Goal: Transaction & Acquisition: Obtain resource

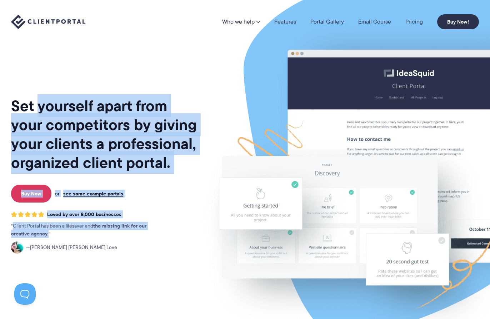
drag, startPoint x: 37, startPoint y: 111, endPoint x: 157, endPoint y: 232, distance: 170.6
click at [157, 232] on div "Set yourself apart from your competitors by giving your clients a professional,…" at bounding box center [104, 177] width 187 height 343
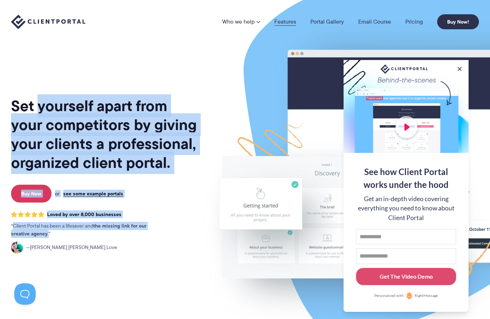
click at [286, 20] on link "Features" at bounding box center [286, 22] width 22 height 6
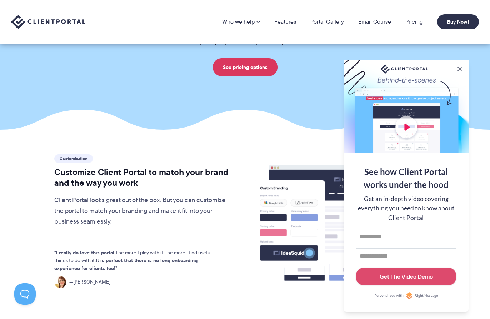
scroll to position [71, 0]
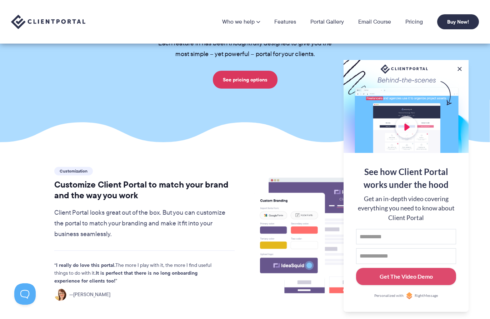
click at [331, 12] on div "Who we help Who we help View pricing Agencies See how Client Portal can help gi…" at bounding box center [245, 22] width 490 height 44
click at [326, 20] on link "Portal Gallery" at bounding box center [328, 22] width 34 height 6
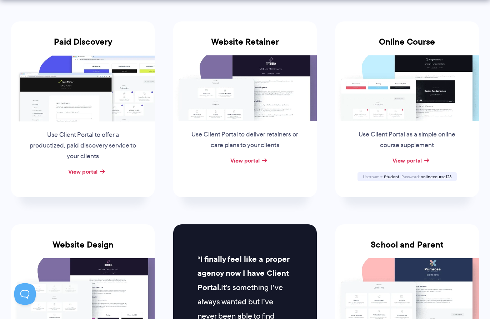
click at [109, 137] on p "Use Client Portal to offer a productized, paid discovery service to your clients" at bounding box center [83, 146] width 109 height 32
click at [98, 172] on div "View portal" at bounding box center [83, 172] width 144 height 11
click at [89, 172] on link "View portal" at bounding box center [82, 171] width 29 height 9
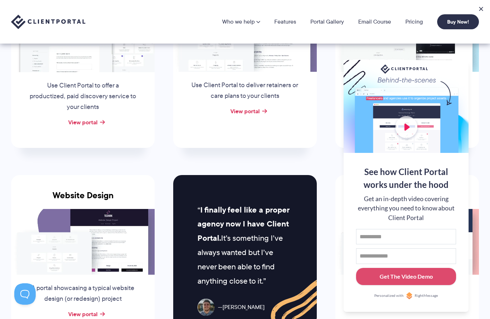
scroll to position [179, 0]
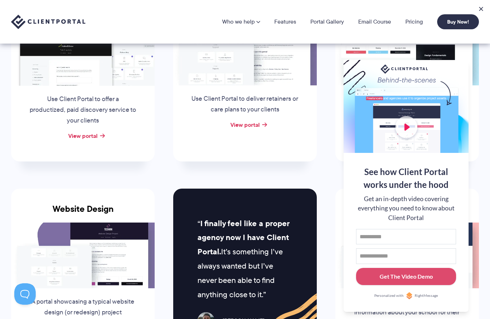
click at [304, 126] on div "View portal" at bounding box center [245, 125] width 144 height 11
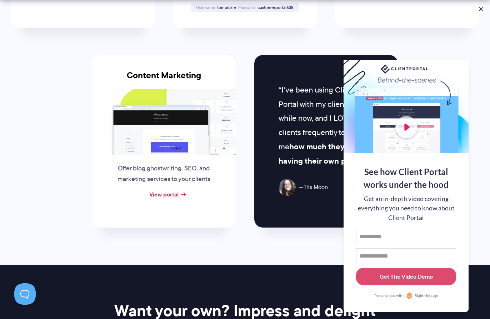
scroll to position [751, 0]
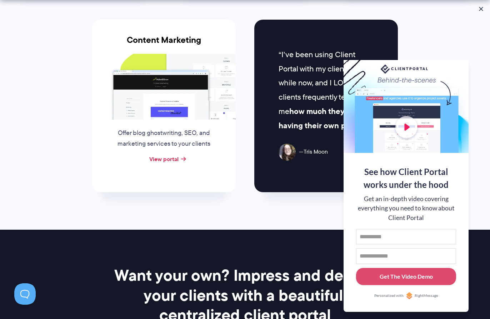
click at [460, 61] on div at bounding box center [406, 106] width 125 height 93
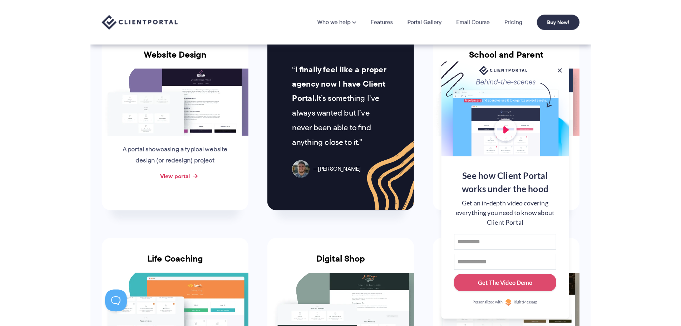
scroll to position [322, 0]
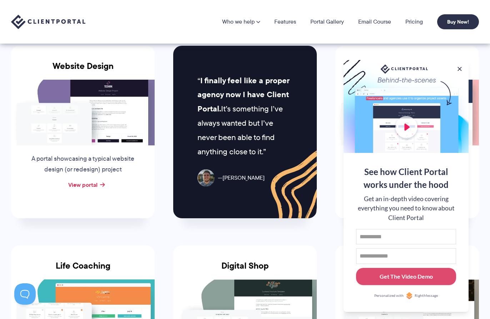
click at [479, 113] on img at bounding box center [408, 113] width 144 height 66
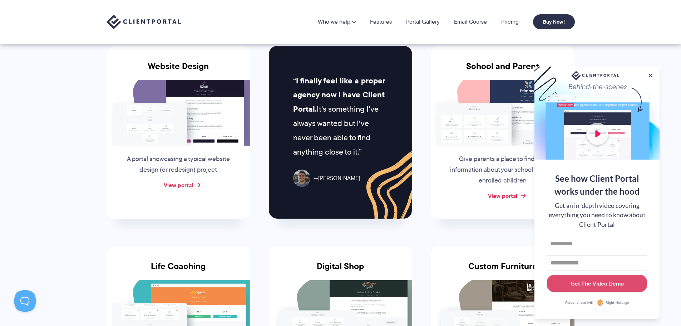
click at [490, 196] on link "View portal" at bounding box center [502, 195] width 29 height 9
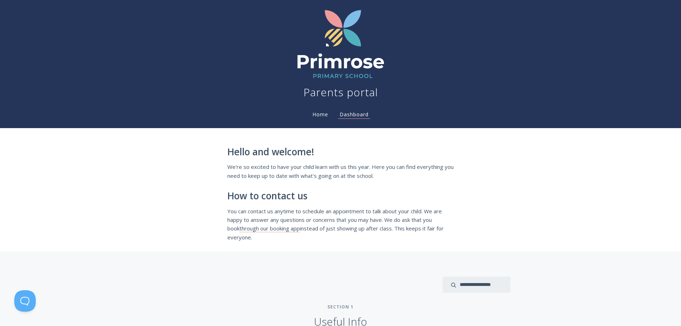
click at [321, 111] on link "Home" at bounding box center [320, 114] width 19 height 7
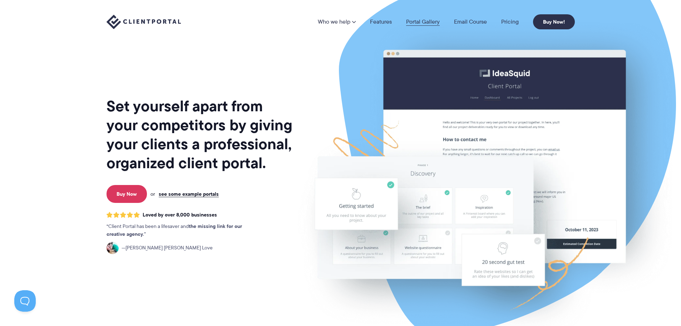
click at [417, 19] on link "Portal Gallery" at bounding box center [423, 22] width 34 height 6
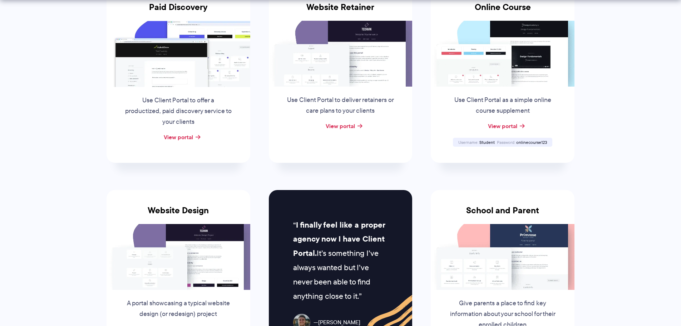
scroll to position [179, 0]
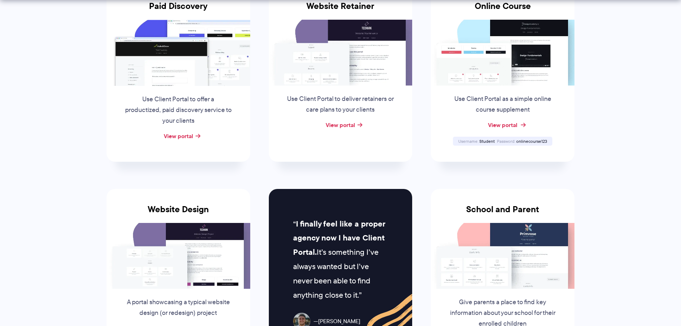
click at [494, 125] on link "View portal" at bounding box center [502, 124] width 29 height 9
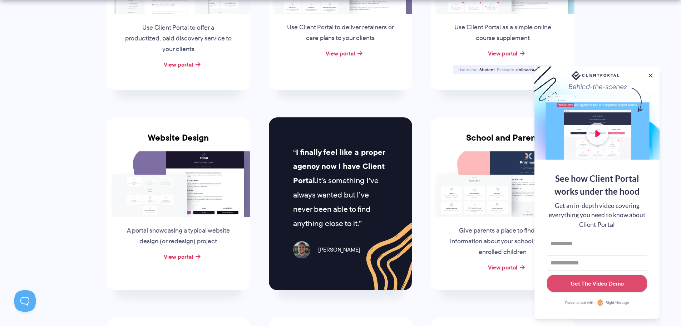
scroll to position [286, 0]
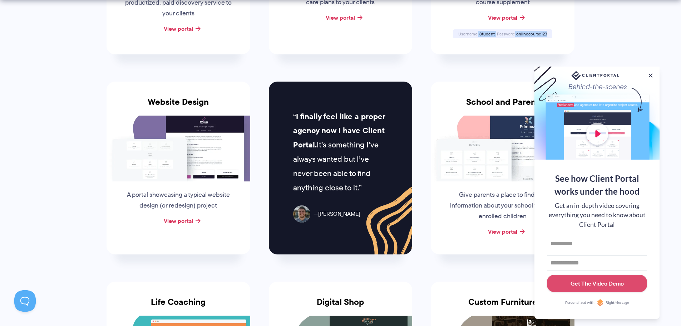
drag, startPoint x: 549, startPoint y: 36, endPoint x: 468, endPoint y: 26, distance: 82.1
copy div "Student Password onlinecourse123"
click at [516, 19] on link "View portal" at bounding box center [502, 17] width 29 height 9
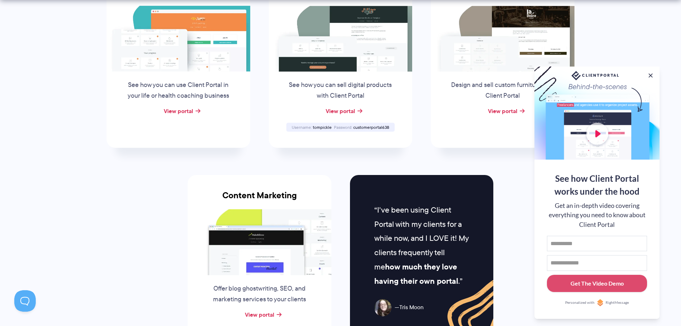
scroll to position [608, 0]
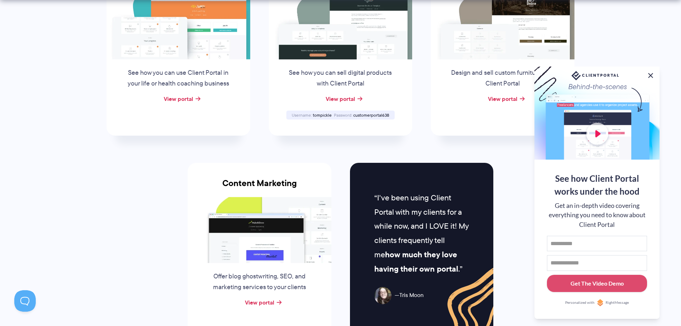
click at [652, 71] on button at bounding box center [650, 75] width 9 height 9
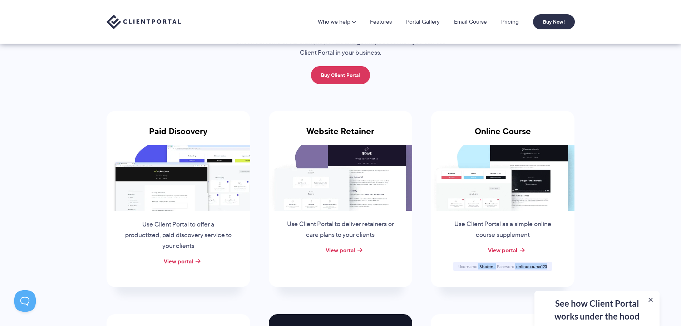
scroll to position [0, 0]
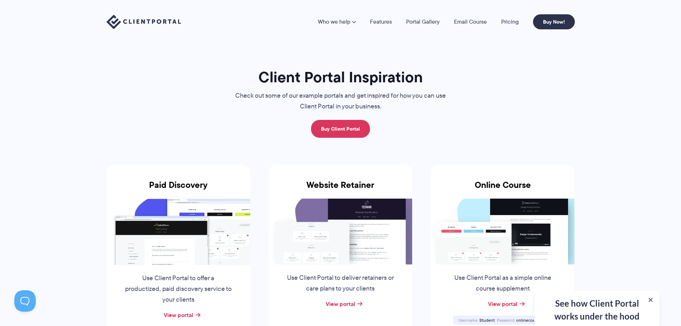
click at [389, 26] on nav "Who we help Who we help View pricing Agencies See how Client Portal can help gi…" at bounding box center [446, 21] width 257 height 15
click at [380, 21] on link "Features" at bounding box center [381, 22] width 22 height 6
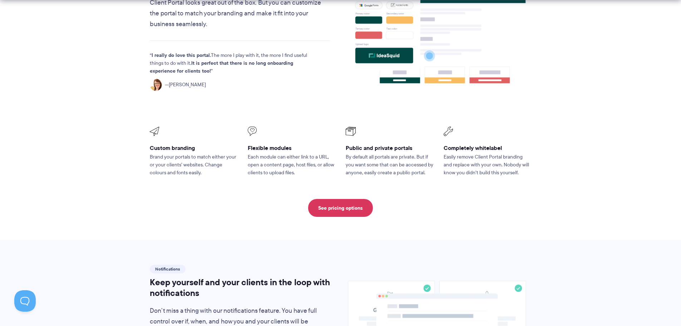
scroll to position [286, 0]
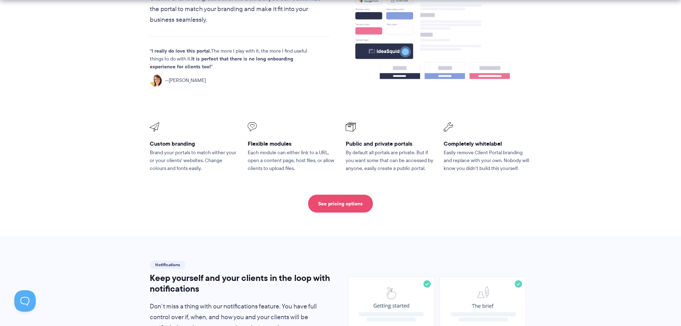
click at [330, 194] on link "See pricing options" at bounding box center [340, 203] width 65 height 18
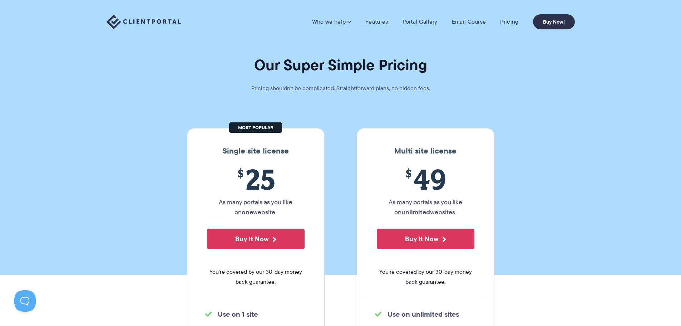
drag, startPoint x: 265, startPoint y: 196, endPoint x: 284, endPoint y: 211, distance: 24.2
click at [284, 211] on p "As many portals as you like on one website." at bounding box center [256, 207] width 98 height 20
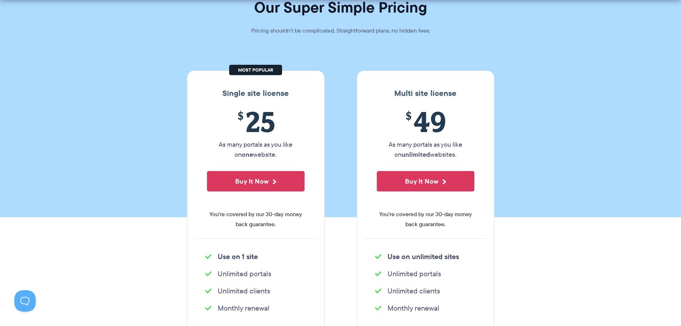
scroll to position [71, 0]
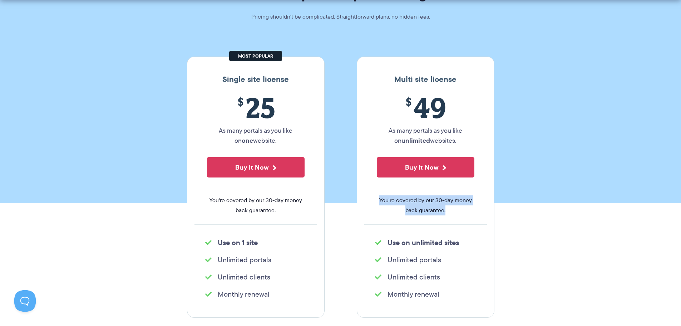
drag, startPoint x: 375, startPoint y: 198, endPoint x: 459, endPoint y: 222, distance: 87.6
click at [459, 222] on div "$ 49 As many portals as you like on unlimited websites. Buy It Now You're cover…" at bounding box center [425, 157] width 123 height 133
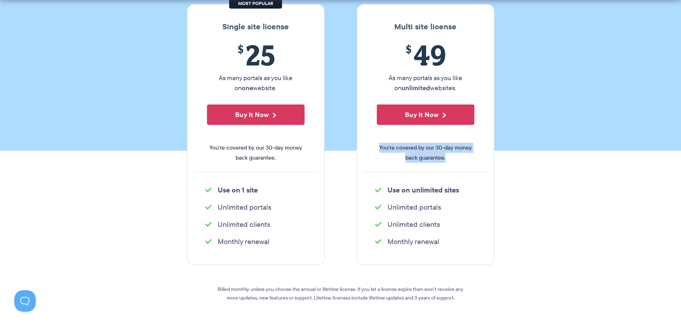
scroll to position [143, 0]
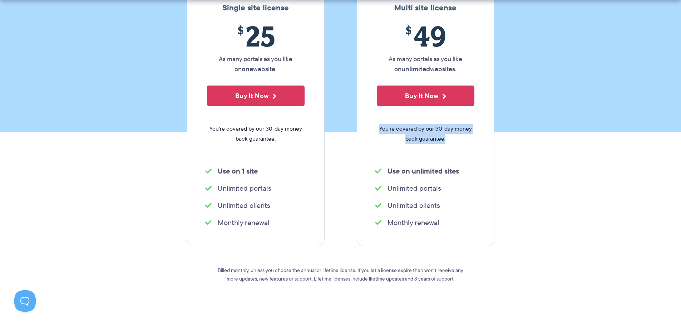
drag, startPoint x: 241, startPoint y: 176, endPoint x: 295, endPoint y: 235, distance: 80.0
click at [290, 234] on div "Single site license $ 25 As many portals as you like on one website. Buy It Now…" at bounding box center [256, 115] width 138 height 261
drag, startPoint x: 447, startPoint y: 223, endPoint x: 382, endPoint y: 125, distance: 117.3
click at [382, 125] on div "Multi site license $ 49 As many portals as you like on unlimited websites. Buy …" at bounding box center [426, 115] width 138 height 261
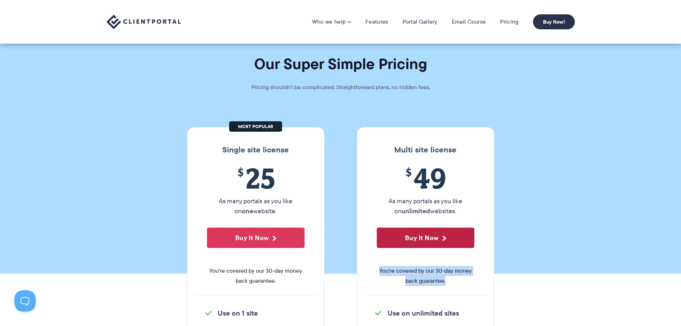
scroll to position [0, 0]
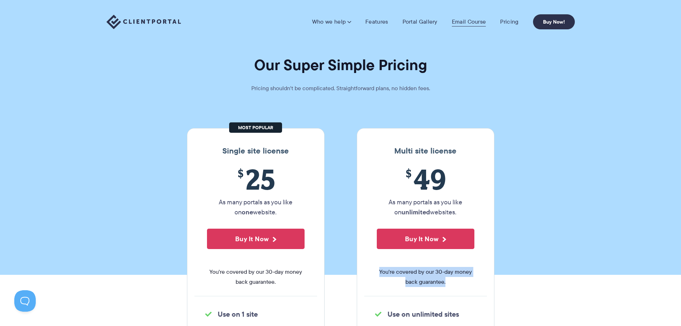
click at [467, 20] on link "Email Course" at bounding box center [469, 21] width 34 height 7
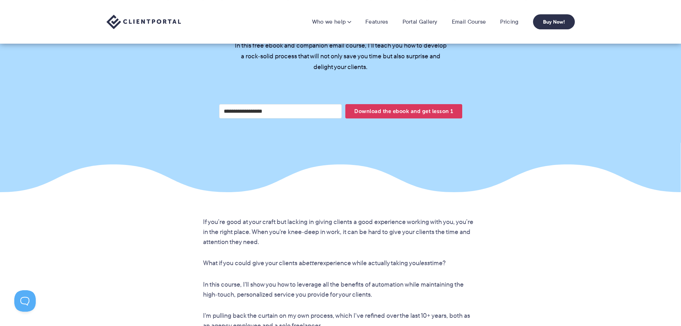
scroll to position [250, 0]
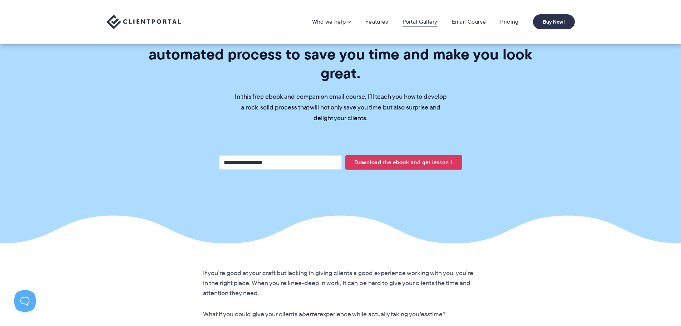
click at [430, 23] on link "Portal Gallery" at bounding box center [420, 21] width 35 height 7
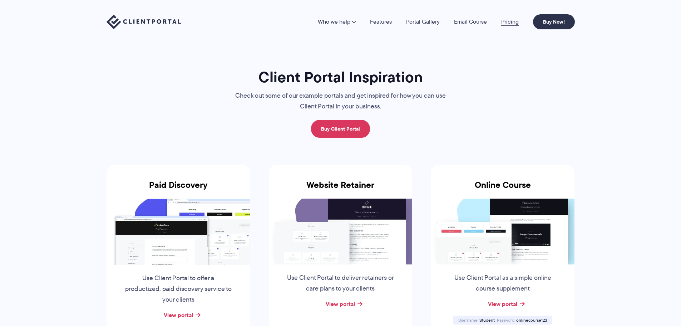
click at [514, 20] on link "Pricing" at bounding box center [510, 22] width 18 height 6
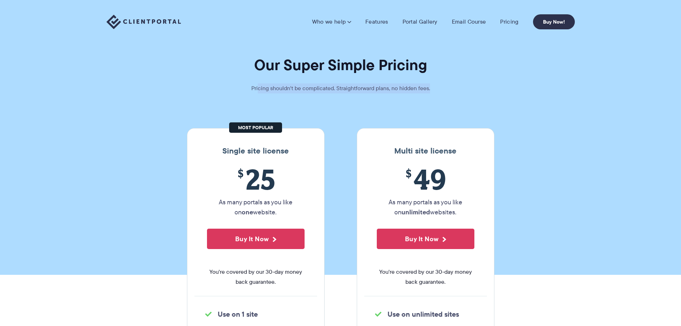
drag, startPoint x: 381, startPoint y: 90, endPoint x: 443, endPoint y: 111, distance: 64.9
click at [442, 94] on section "Our Super Simple Pricing Pricing shouldn't be complicated. Straightforward plan…" at bounding box center [340, 137] width 681 height 275
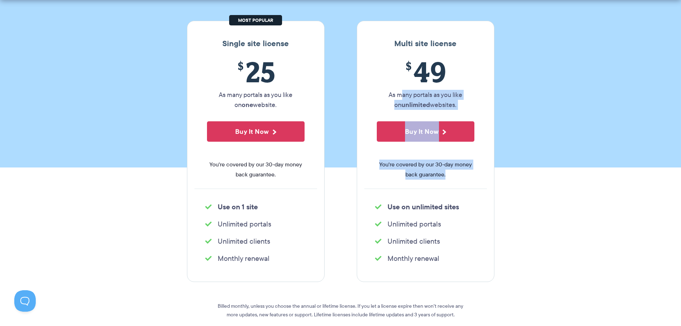
drag, startPoint x: 397, startPoint y: 97, endPoint x: 452, endPoint y: 184, distance: 102.8
click at [452, 184] on div "$ 49 As many portals as you like on unlimited websites. Buy It Now You're cover…" at bounding box center [425, 121] width 123 height 133
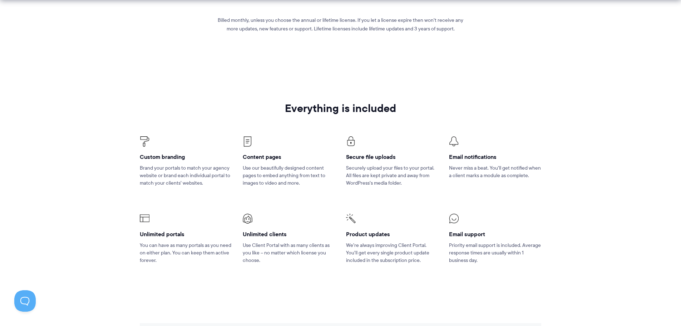
scroll to position [393, 0]
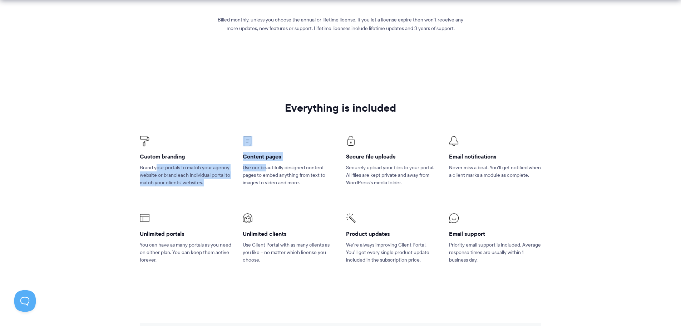
drag, startPoint x: 156, startPoint y: 166, endPoint x: 302, endPoint y: 167, distance: 145.5
click at [270, 166] on ul "Custom branding Brand your portals to match your agency website or brand each i…" at bounding box center [340, 199] width 412 height 163
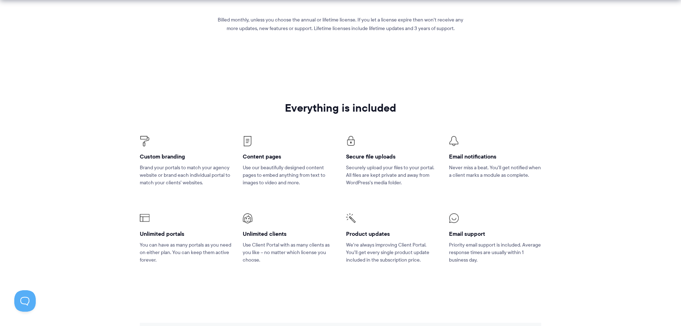
click at [299, 178] on p "Use our beautifully designed content pages to embed anything from text to image…" at bounding box center [289, 175] width 92 height 23
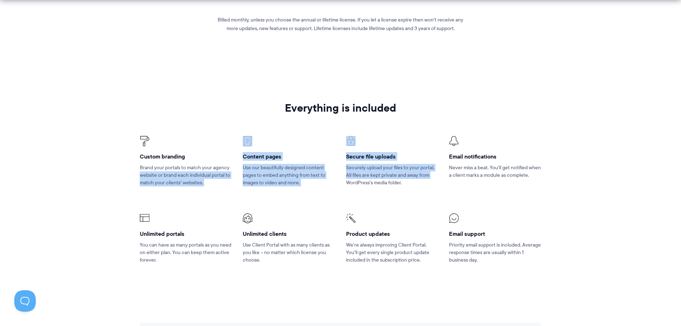
drag, startPoint x: 229, startPoint y: 162, endPoint x: 352, endPoint y: 184, distance: 125.7
click at [352, 184] on ul "Custom branding Brand your portals to match your agency website or brand each i…" at bounding box center [340, 199] width 412 height 163
click at [371, 169] on p "Securely upload your files to your portal. All files are kept private and away …" at bounding box center [392, 175] width 92 height 23
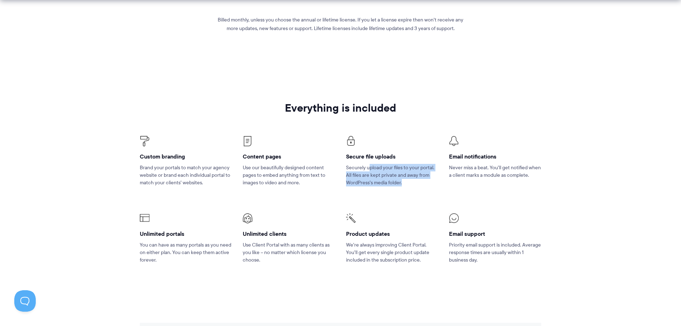
drag, startPoint x: 368, startPoint y: 168, endPoint x: 428, endPoint y: 186, distance: 62.0
click at [428, 186] on p "Securely upload your files to your portal. All files are kept private and away …" at bounding box center [392, 175] width 92 height 23
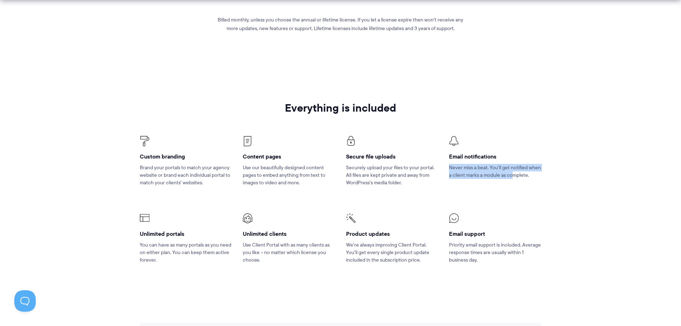
drag, startPoint x: 450, startPoint y: 164, endPoint x: 518, endPoint y: 199, distance: 76.4
click at [513, 191] on li "Email notifications Never miss a beat. You’ll get notified when a client marks …" at bounding box center [495, 165] width 103 height 77
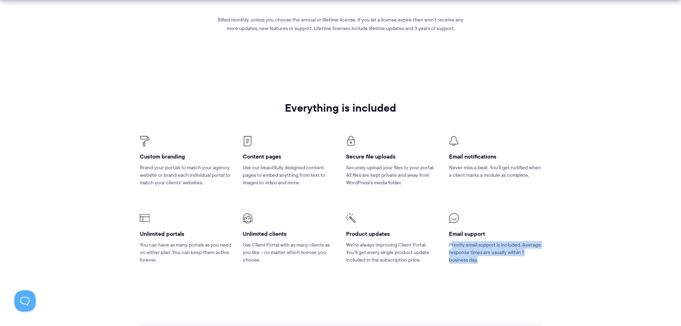
drag, startPoint x: 452, startPoint y: 241, endPoint x: 498, endPoint y: 263, distance: 50.4
click at [498, 263] on p "Priority email support is included. Average response times are usually within 1…" at bounding box center [495, 252] width 92 height 23
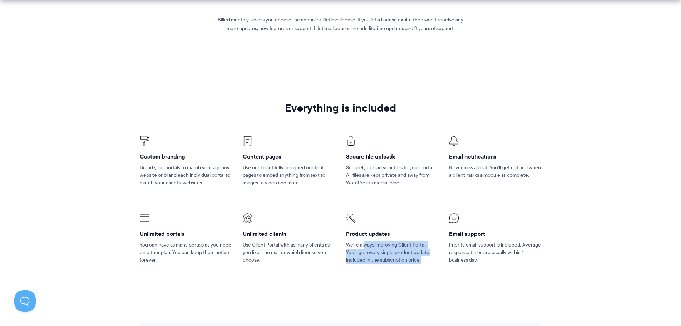
drag, startPoint x: 364, startPoint y: 242, endPoint x: 400, endPoint y: 267, distance: 44.0
click at [400, 267] on li "Product updates We’re always improving Client Portal. You’ll get every single p…" at bounding box center [392, 242] width 103 height 77
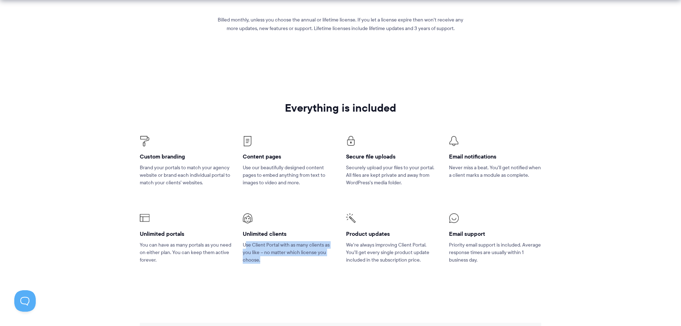
drag, startPoint x: 246, startPoint y: 241, endPoint x: 295, endPoint y: 264, distance: 54.1
click at [295, 264] on li "Unlimited clients Use Client Portal with as many clients as you like – no matte…" at bounding box center [288, 242] width 103 height 77
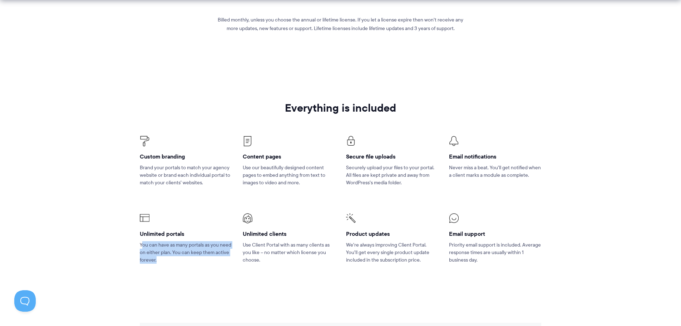
drag, startPoint x: 142, startPoint y: 240, endPoint x: 212, endPoint y: 261, distance: 73.4
click at [212, 261] on li "Unlimited portals You can have as many portals as you need on either plan. You …" at bounding box center [185, 242] width 103 height 77
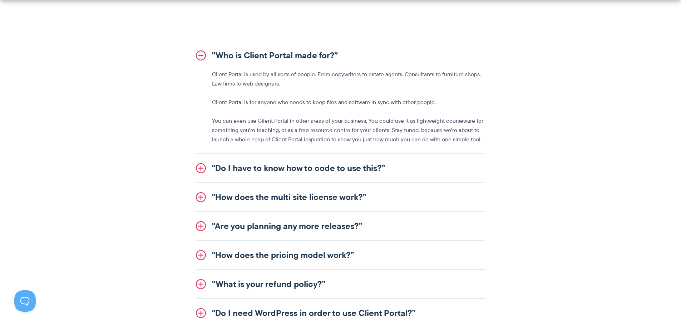
scroll to position [822, 0]
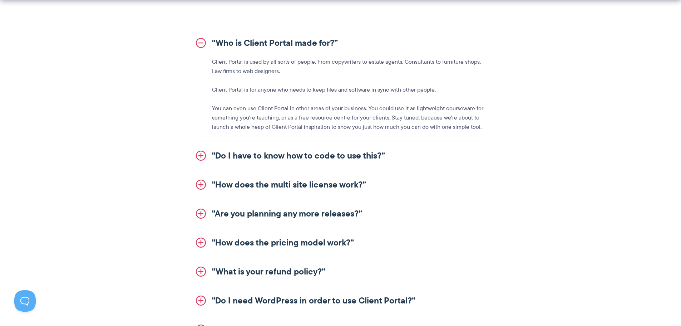
click at [283, 187] on link ""How does the multi site license work?”" at bounding box center [341, 184] width 290 height 29
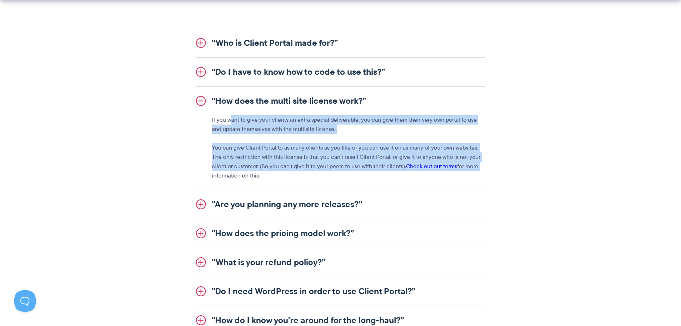
drag, startPoint x: 230, startPoint y: 118, endPoint x: 394, endPoint y: 190, distance: 179.3
click at [477, 171] on div "If you want to give your clients an extra special deliverable, you can give the…" at bounding box center [341, 147] width 290 height 65
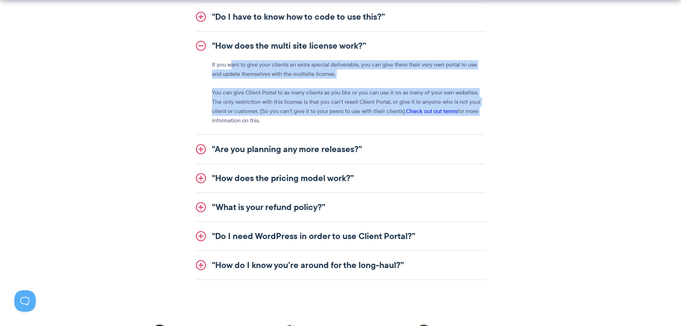
scroll to position [894, 0]
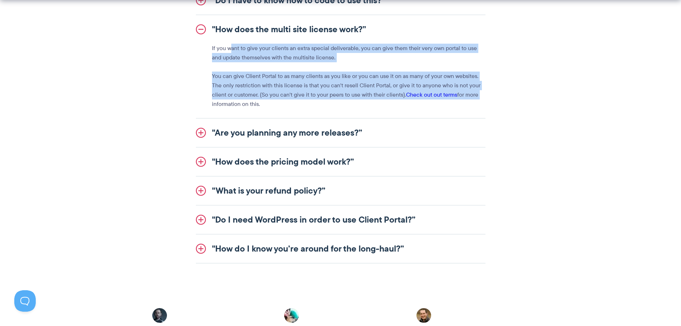
click at [298, 159] on link ""How does the pricing model work?”" at bounding box center [341, 161] width 290 height 29
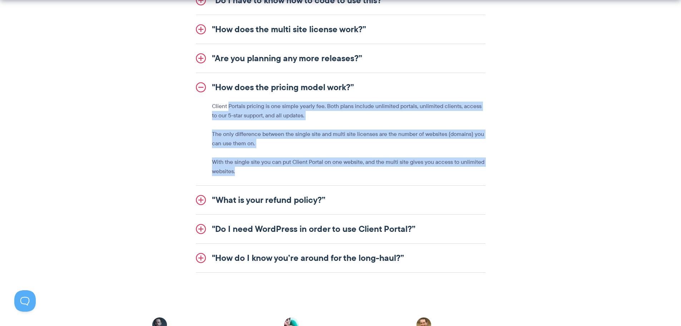
drag, startPoint x: 230, startPoint y: 108, endPoint x: 365, endPoint y: 177, distance: 151.6
click at [365, 177] on li ""How does the pricing model work?” Client Portals pricing is one simple yearly …" at bounding box center [341, 129] width 290 height 113
click at [364, 177] on li ""How does the pricing model work?” Client Portals pricing is one simple yearly …" at bounding box center [341, 129] width 290 height 113
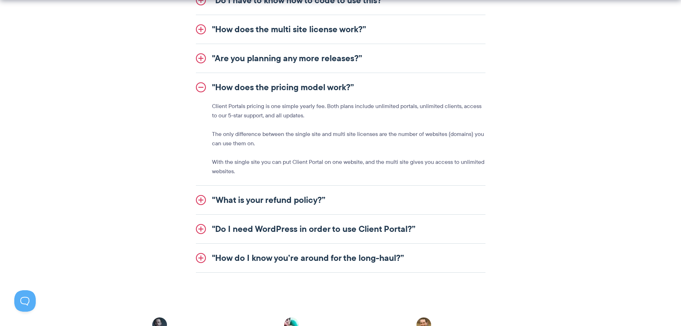
click at [274, 191] on link ""What is your refund policy?”" at bounding box center [341, 200] width 290 height 29
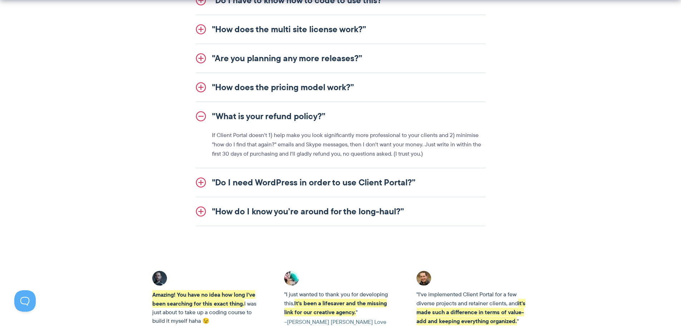
click at [263, 182] on link ""Do I need WordPress in order to use Client Portal?”" at bounding box center [341, 182] width 290 height 29
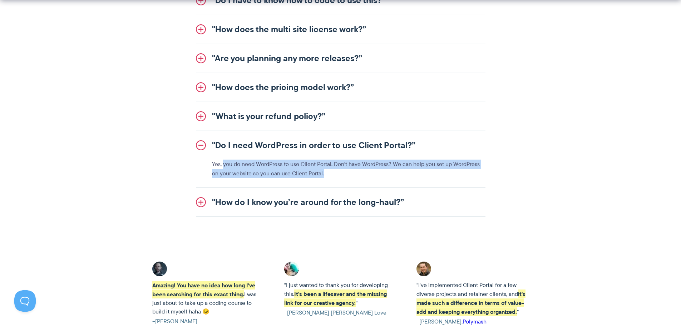
drag, startPoint x: 223, startPoint y: 166, endPoint x: 324, endPoint y: 178, distance: 101.6
click at [324, 178] on li ""Do I need WordPress in order to use Client Portal?” Yes, you do need WordPress…" at bounding box center [341, 159] width 290 height 57
click at [276, 199] on link ""How do I know you’re around for the long-haul?”" at bounding box center [341, 202] width 290 height 29
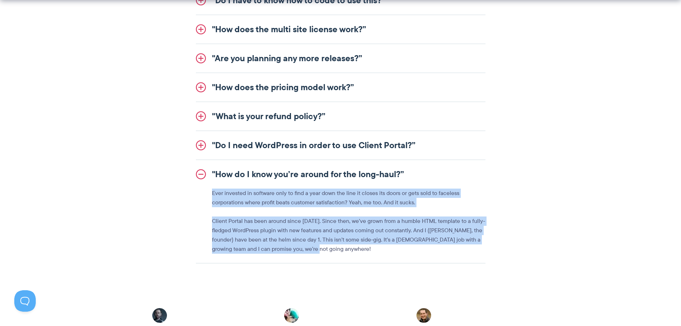
drag, startPoint x: 206, startPoint y: 189, endPoint x: 339, endPoint y: 246, distance: 144.9
click at [339, 246] on div "Ever invested in software only to find a year down the line it closes its doors…" at bounding box center [341, 220] width 290 height 65
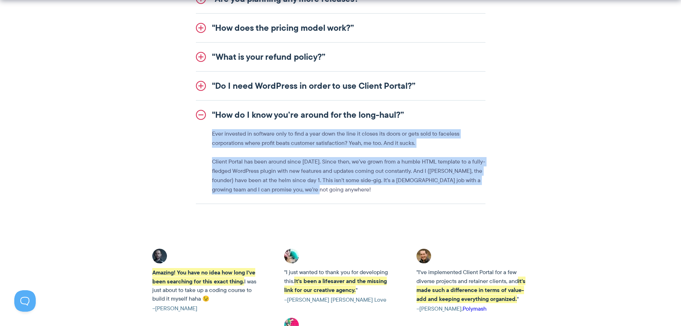
scroll to position [965, 0]
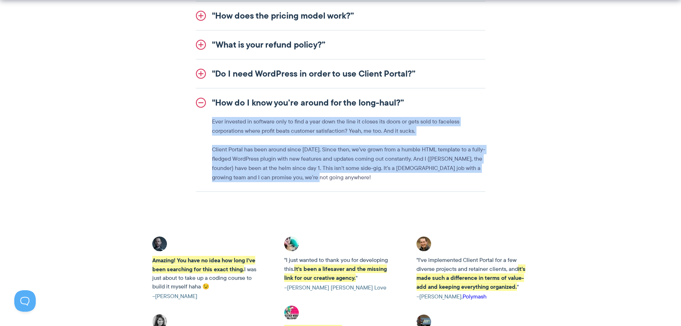
click at [237, 158] on p "Client Portal has been around since [DATE]. Since then, we’ve grown from a humb…" at bounding box center [348, 163] width 273 height 37
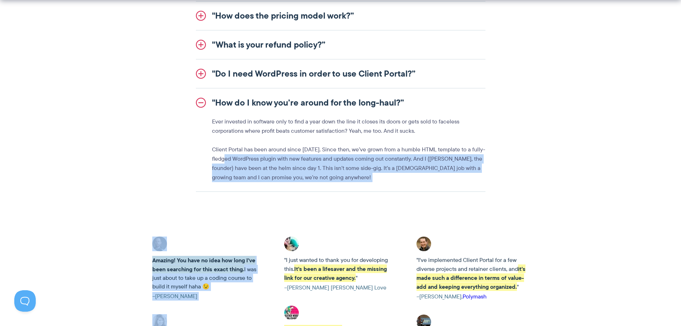
drag, startPoint x: 231, startPoint y: 157, endPoint x: 333, endPoint y: 218, distance: 118.6
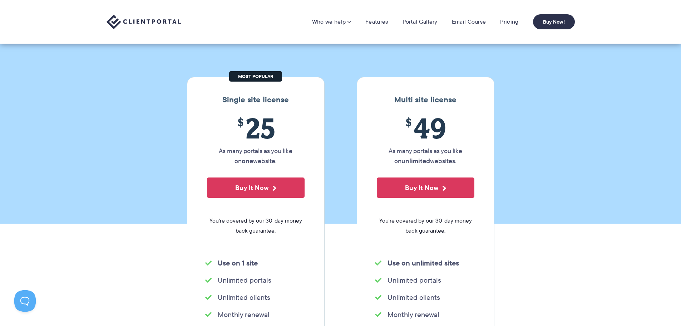
scroll to position [0, 0]
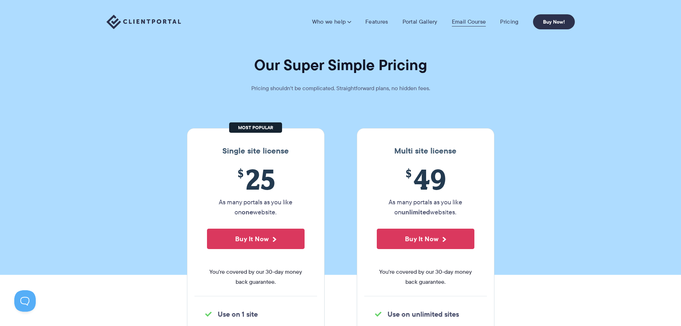
click at [462, 20] on link "Email Course" at bounding box center [469, 21] width 34 height 7
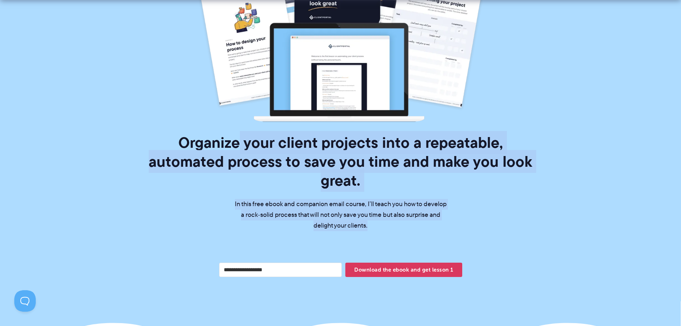
drag, startPoint x: 204, startPoint y: 151, endPoint x: 447, endPoint y: 206, distance: 249.2
click at [447, 206] on div "Organize your client projects into a repeatable, automated process to save you …" at bounding box center [340, 103] width 401 height 364
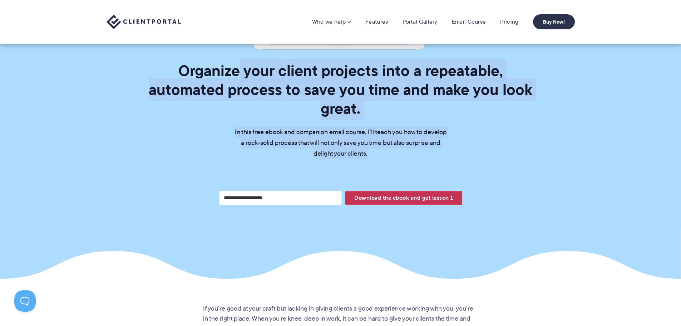
scroll to position [214, 0]
click at [305, 129] on p "In this free ebook and companion email course, I’ll teach you how to develop a …" at bounding box center [340, 143] width 214 height 32
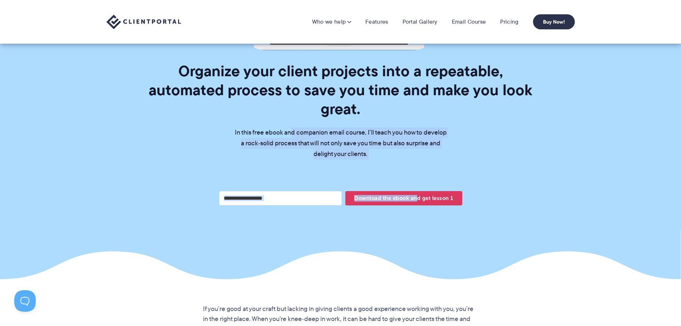
drag, startPoint x: 289, startPoint y: 118, endPoint x: 416, endPoint y: 147, distance: 130.4
click at [416, 147] on div "Organize your client projects into a repeatable, automated process to save you …" at bounding box center [340, 32] width 401 height 364
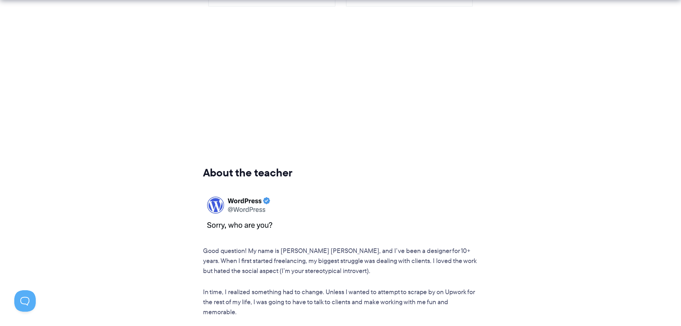
scroll to position [1144, 0]
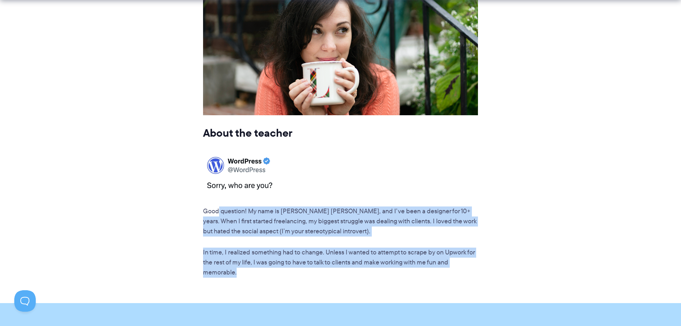
drag, startPoint x: 217, startPoint y: 191, endPoint x: 354, endPoint y: 256, distance: 151.4
click at [354, 256] on article "About the teacher Good question! My name is Laura Elizabeth, and I’ve been a de…" at bounding box center [340, 138] width 275 height 278
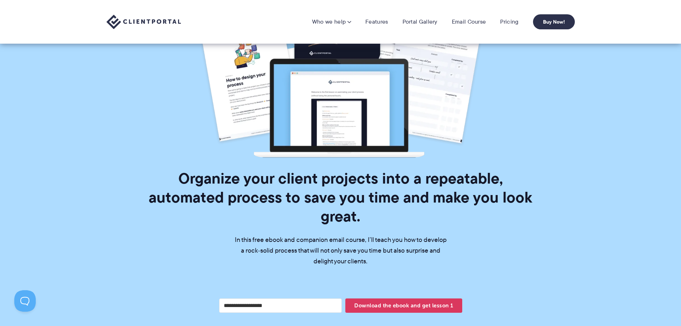
click at [276, 285] on div "Download the ebook and get lesson 1" at bounding box center [341, 299] width 250 height 43
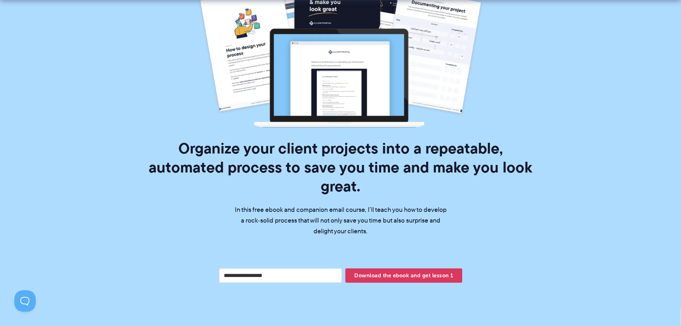
scroll to position [143, 0]
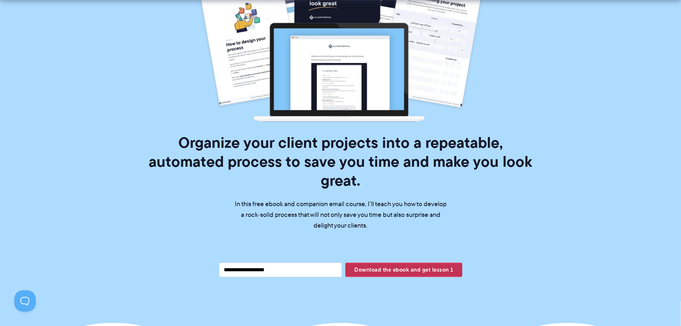
type input "**********"
click at [434, 263] on span "Download the ebook and get lesson 1" at bounding box center [403, 269] width 117 height 12
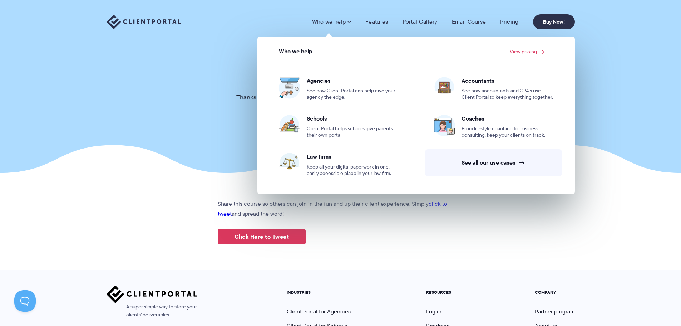
click at [130, 18] on img at bounding box center [144, 22] width 74 height 15
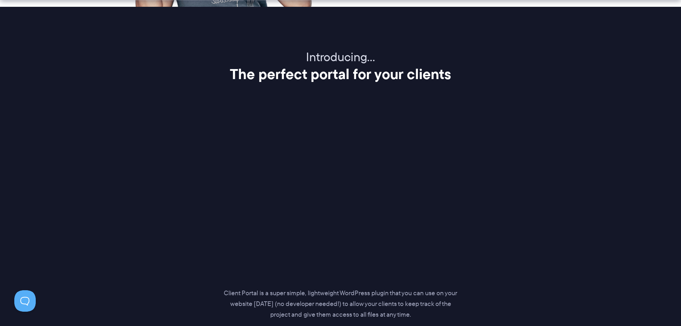
scroll to position [894, 0]
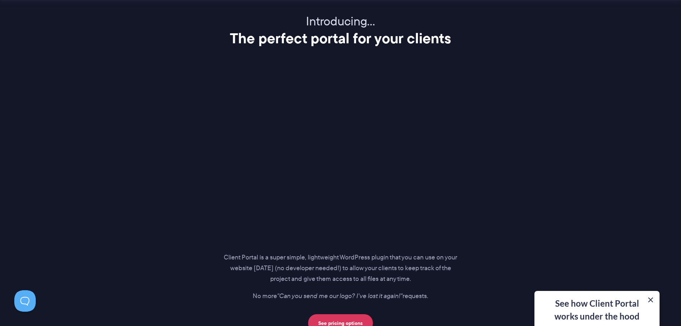
click at [648, 297] on button at bounding box center [650, 299] width 9 height 9
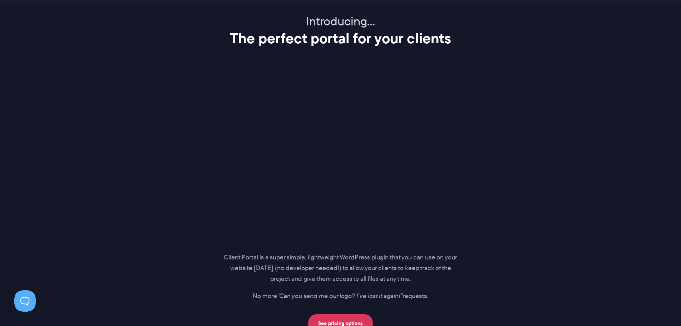
click at [522, 149] on div "Introducing… The perfect portal for your clients Client Portal is a super simpl…" at bounding box center [341, 173] width 486 height 318
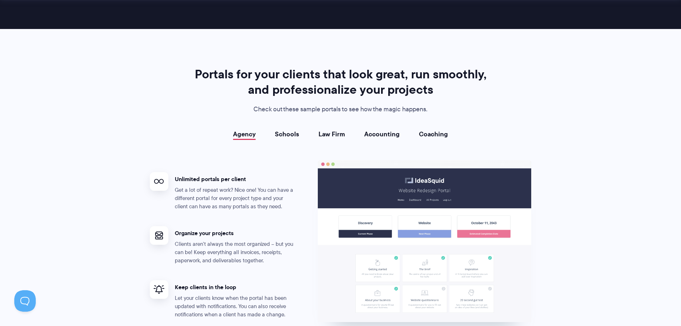
scroll to position [1215, 0]
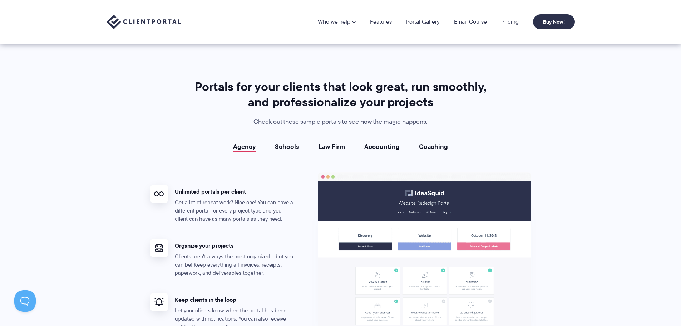
click at [424, 144] on link "Coaching" at bounding box center [433, 146] width 29 height 7
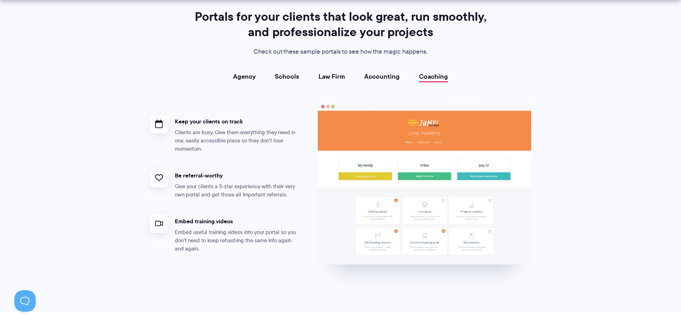
scroll to position [1287, 0]
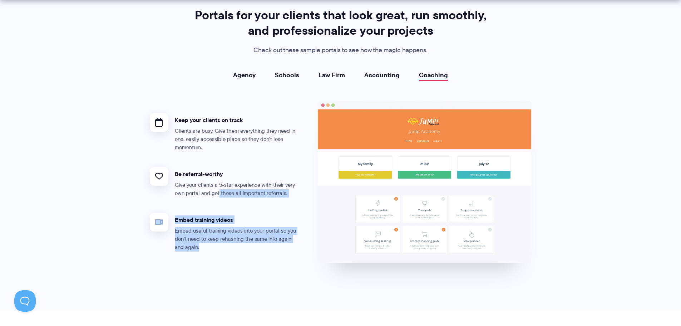
drag, startPoint x: 218, startPoint y: 192, endPoint x: 255, endPoint y: 251, distance: 69.1
click at [255, 251] on ul "Keep your clients on track Clients are busy. Give them everything they need in …" at bounding box center [234, 184] width 168 height 167
click at [255, 251] on p "Embed useful training videos into your portal so you don’t need to keep rehashi…" at bounding box center [236, 239] width 122 height 25
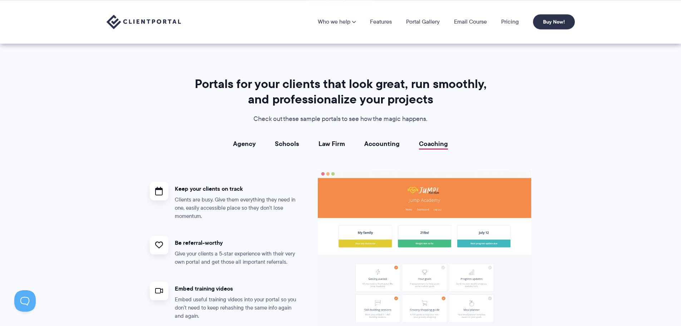
scroll to position [1215, 0]
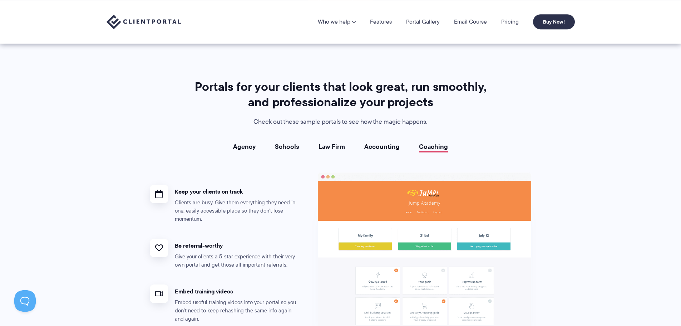
click at [379, 148] on link "Accounting" at bounding box center [381, 146] width 35 height 7
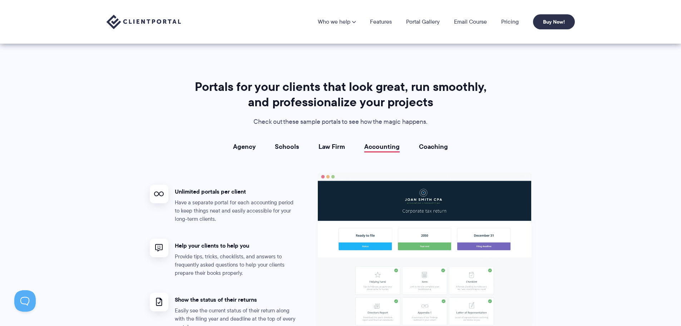
click at [340, 148] on link "Law Firm" at bounding box center [332, 146] width 26 height 7
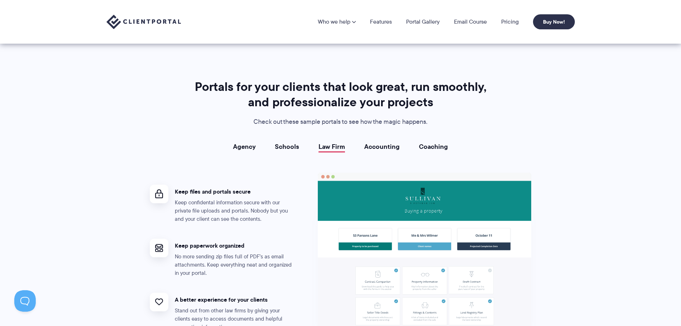
click at [295, 146] on link "Schools" at bounding box center [287, 146] width 24 height 7
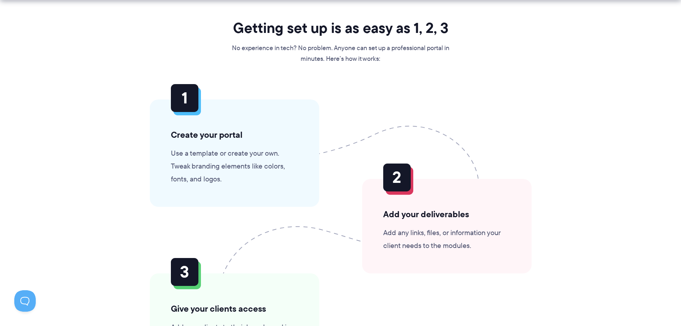
scroll to position [1609, 0]
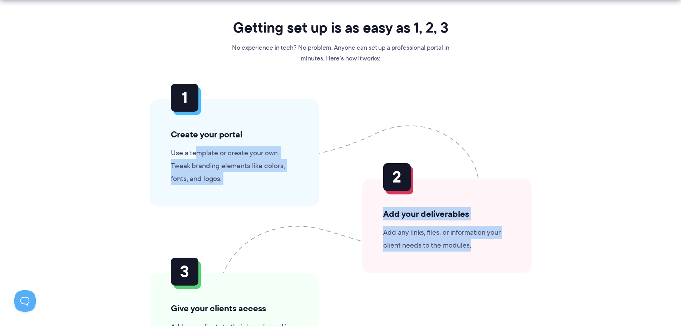
drag, startPoint x: 196, startPoint y: 159, endPoint x: 503, endPoint y: 254, distance: 321.5
click at [503, 254] on ol "Create your portal Use a template or create your own. Tweak branding elements l…" at bounding box center [340, 246] width 425 height 294
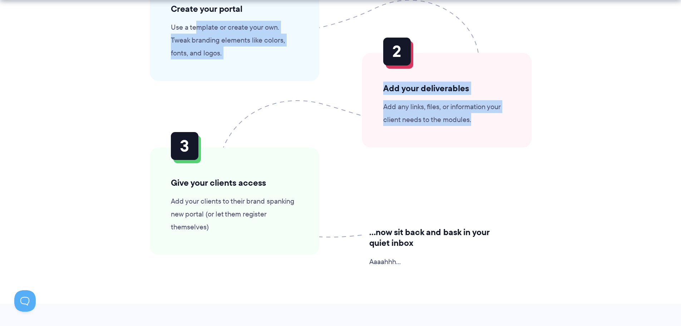
scroll to position [1752, 0]
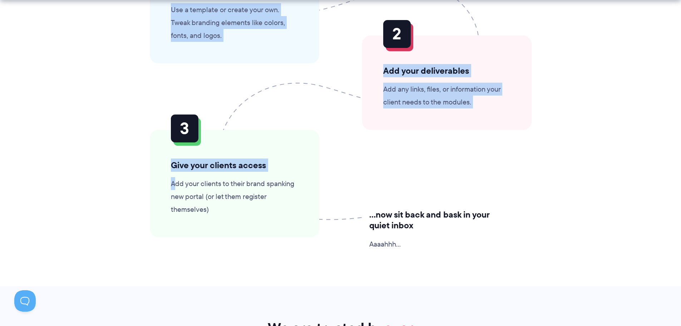
drag, startPoint x: 176, startPoint y: 184, endPoint x: 432, endPoint y: 254, distance: 265.8
click at [432, 250] on ol "Create your portal Use a template or create your own. Tweak branding elements l…" at bounding box center [340, 103] width 425 height 294
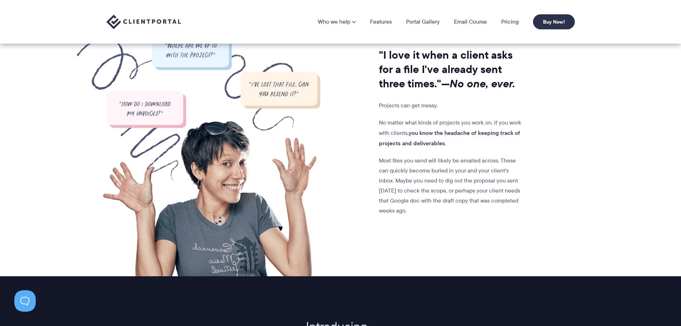
scroll to position [536, 0]
